Goal: Information Seeking & Learning: Understand process/instructions

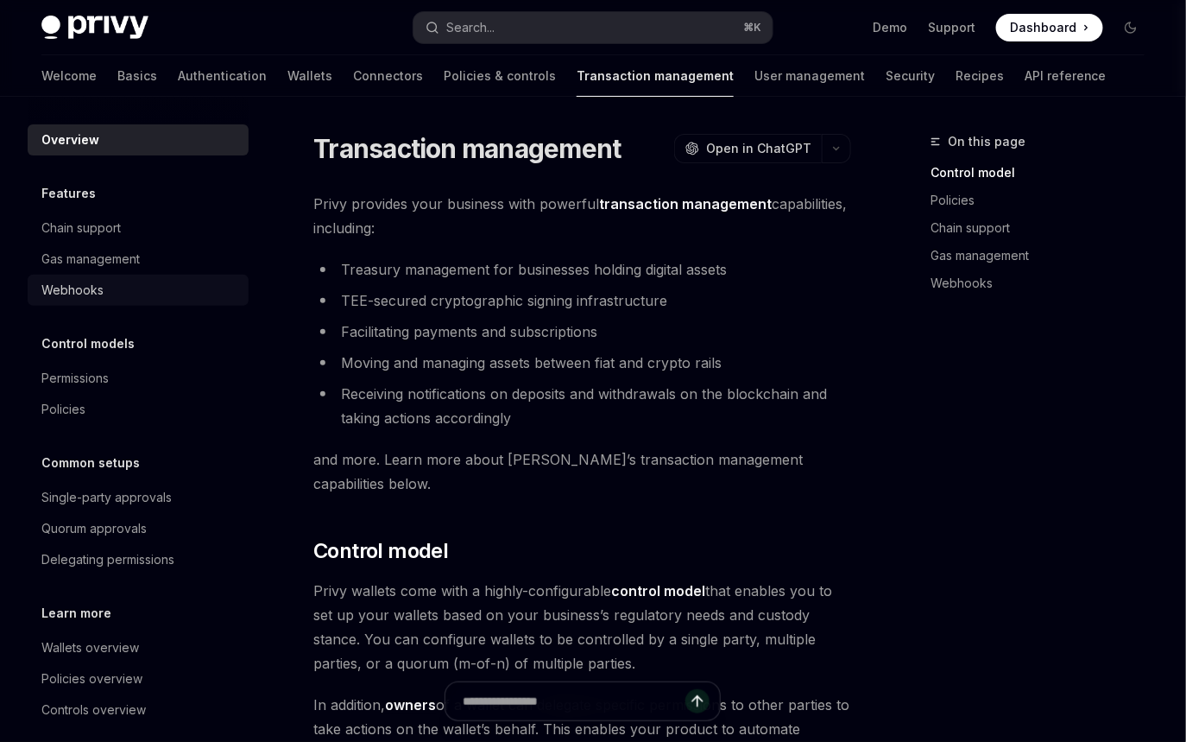
click at [89, 295] on div "Webhooks" at bounding box center [72, 290] width 62 height 21
type textarea "*"
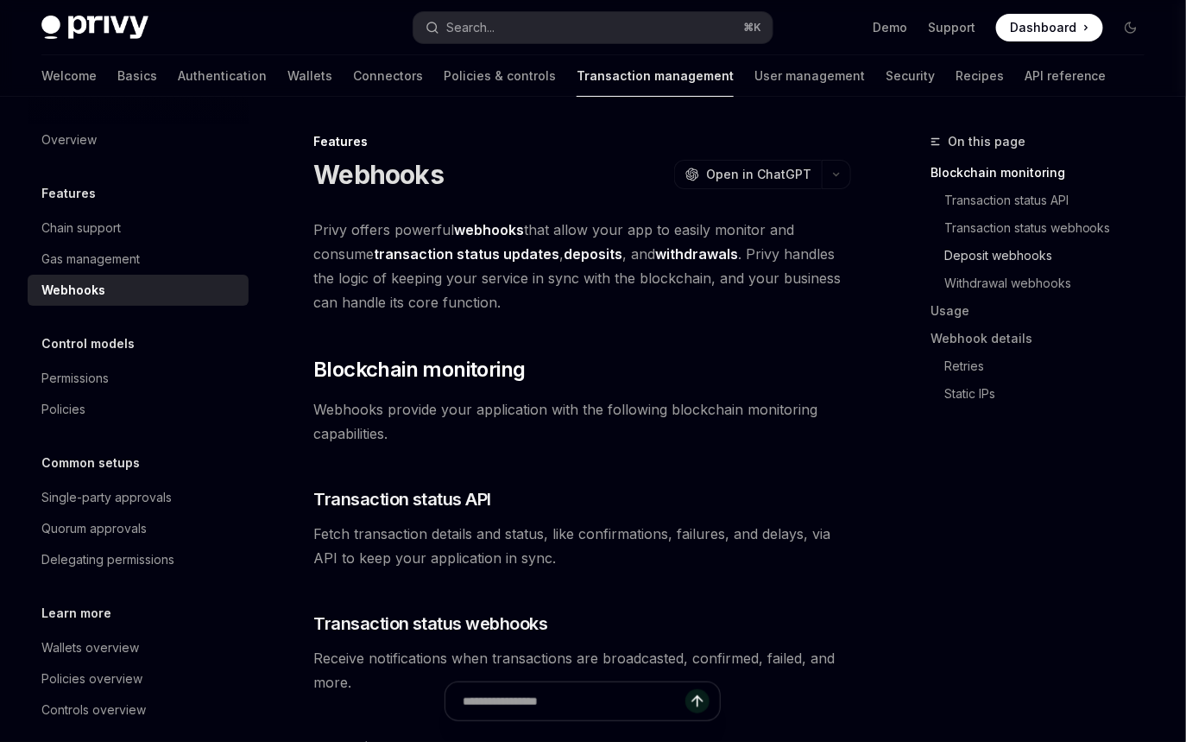
click at [975, 259] on link "Deposit webhooks" at bounding box center [1045, 256] width 228 height 28
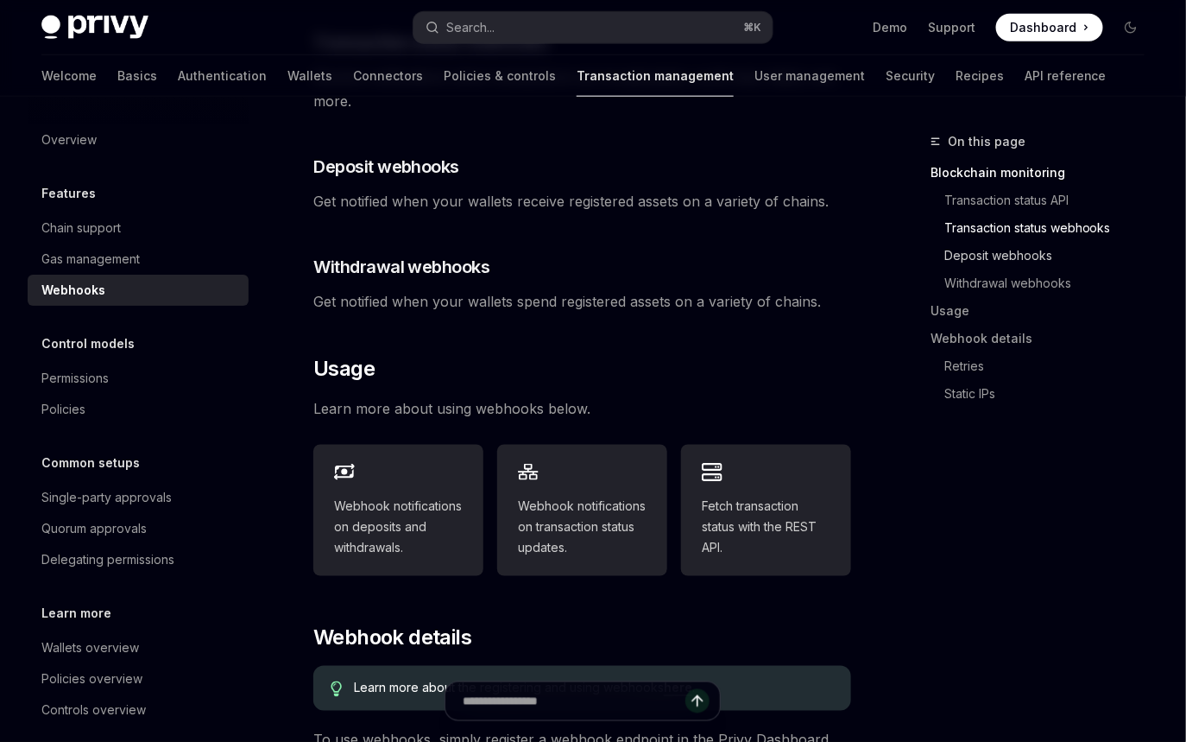
scroll to position [604, 0]
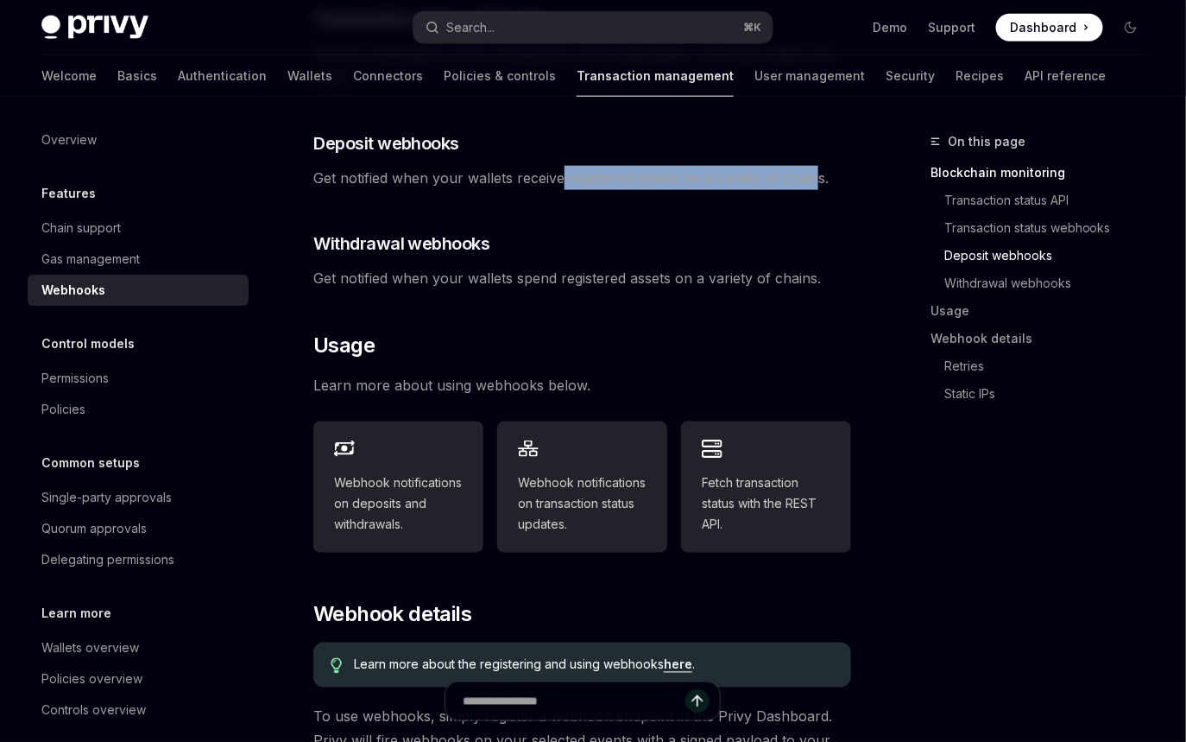
drag, startPoint x: 564, startPoint y: 179, endPoint x: 821, endPoint y: 182, distance: 257.3
click at [820, 183] on span "Get notified when your wallets receive registered assets on a variety of chains." at bounding box center [582, 178] width 538 height 24
click at [821, 182] on span "Get notified when your wallets receive registered assets on a variety of chains." at bounding box center [582, 178] width 538 height 24
drag, startPoint x: 567, startPoint y: 180, endPoint x: 836, endPoint y: 177, distance: 269.4
click at [836, 177] on span "Get notified when your wallets receive registered assets on a variety of chains." at bounding box center [582, 178] width 538 height 24
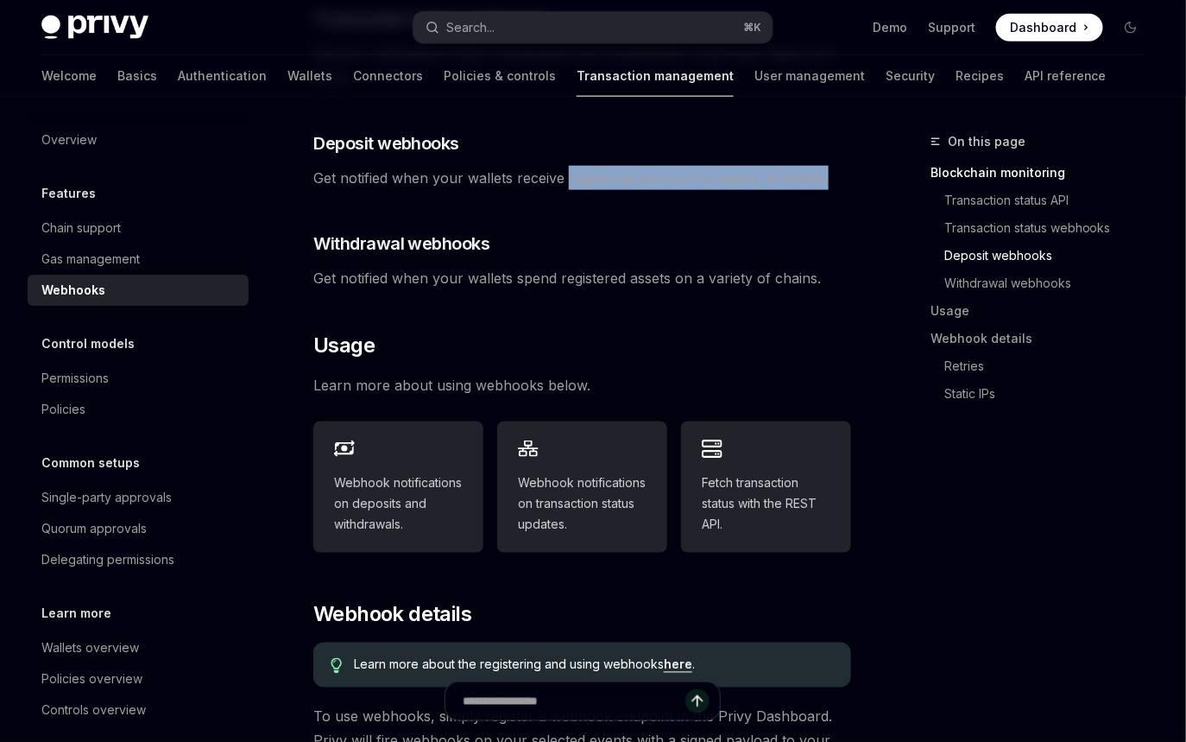
click at [852, 177] on div "Features Webhooks OpenAI Open in ChatGPT OpenAI Open in ChatGPT Privy offers po…" at bounding box center [420, 440] width 868 height 1826
